Goal: Browse casually

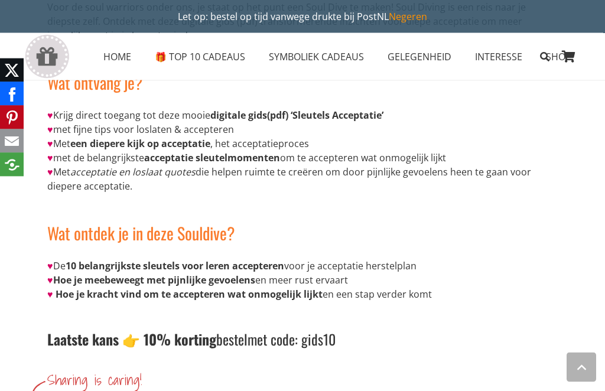
scroll to position [640, 0]
click at [169, 262] on b "10 belangrijkste sleutels voor leren accepteren" at bounding box center [175, 266] width 219 height 13
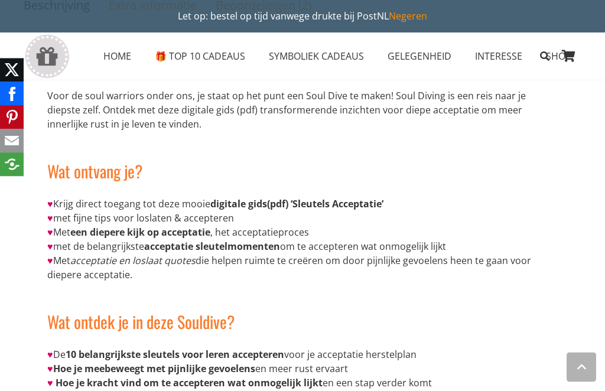
scroll to position [548, 0]
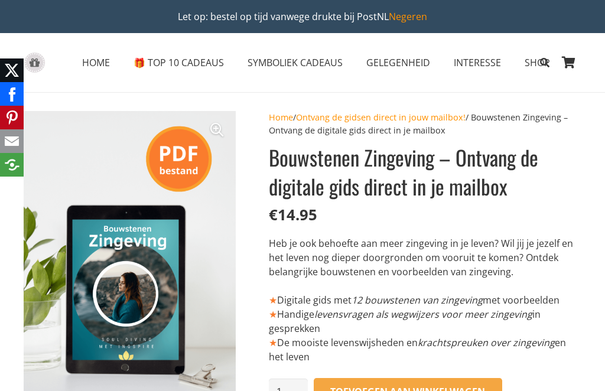
click at [400, 58] on span "GELEGENHEID" at bounding box center [399, 62] width 64 height 13
click at [93, 59] on span "HOME" at bounding box center [96, 62] width 28 height 13
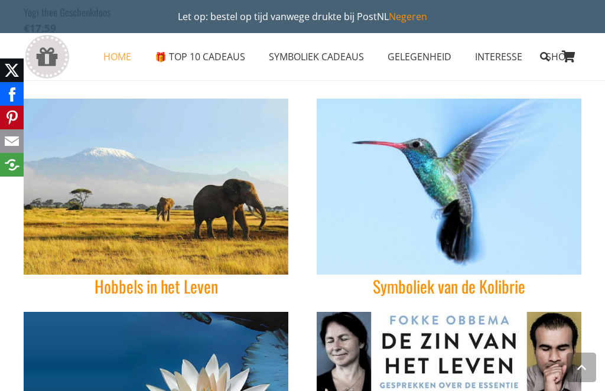
scroll to position [2696, 0]
click at [482, 189] on img "symbool-kolibrie-spirituele-symbolische-betekenis-van-de-kolibrie-ketting" at bounding box center [449, 187] width 265 height 177
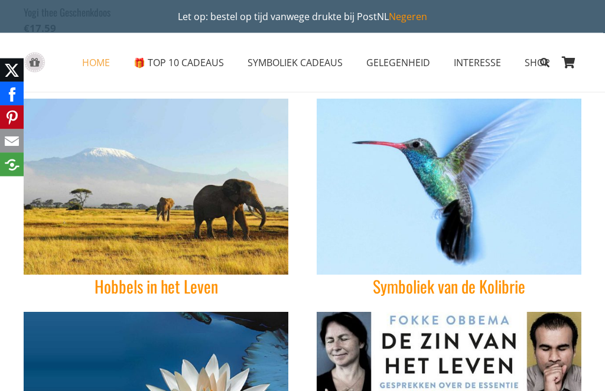
scroll to position [2696, 0]
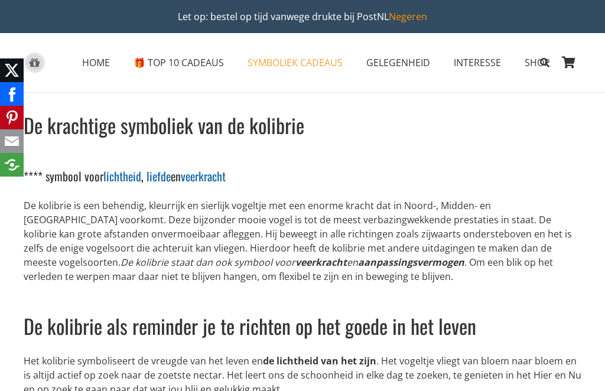
click at [88, 65] on span "HOME" at bounding box center [96, 62] width 28 height 13
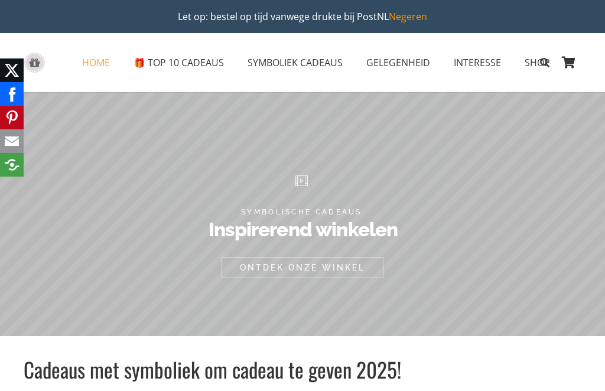
click at [478, 62] on span "INTERESSE" at bounding box center [477, 62] width 47 height 13
